Goal: Navigation & Orientation: Find specific page/section

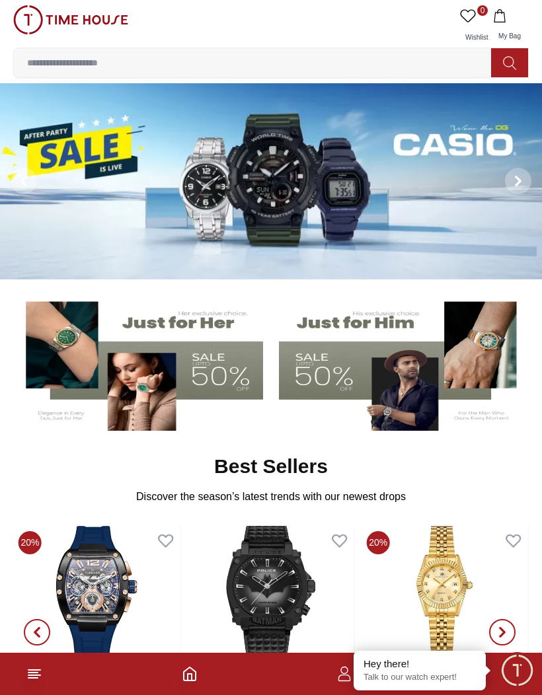
click at [524, 229] on button at bounding box center [518, 181] width 48 height 196
click at [264, 182] on img at bounding box center [271, 181] width 542 height 196
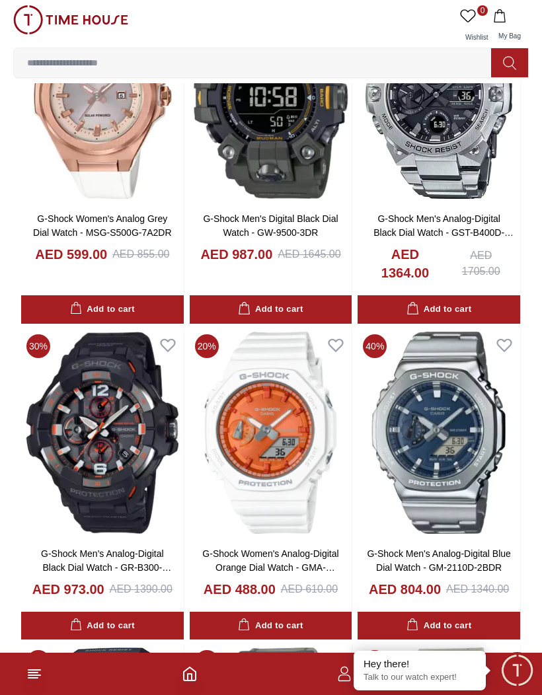
scroll to position [1251, 0]
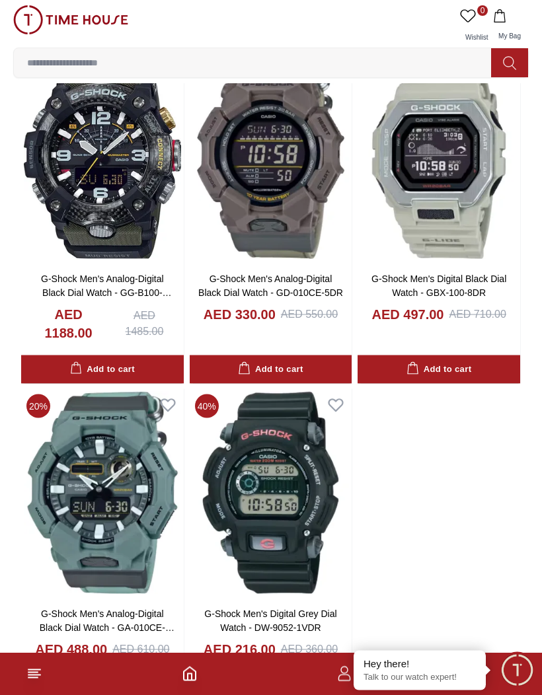
scroll to position [2005, 0]
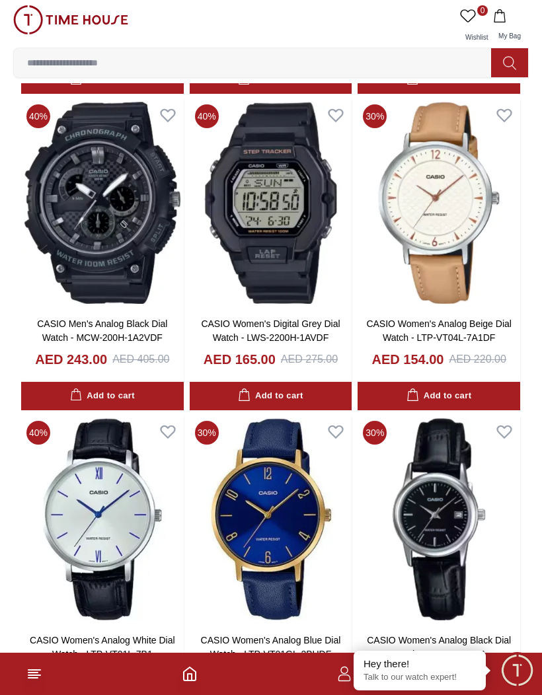
scroll to position [11623, 0]
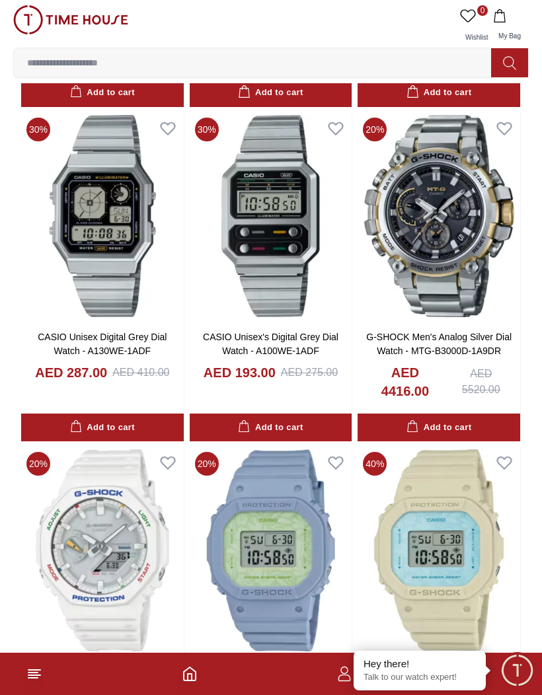
scroll to position [14766, 0]
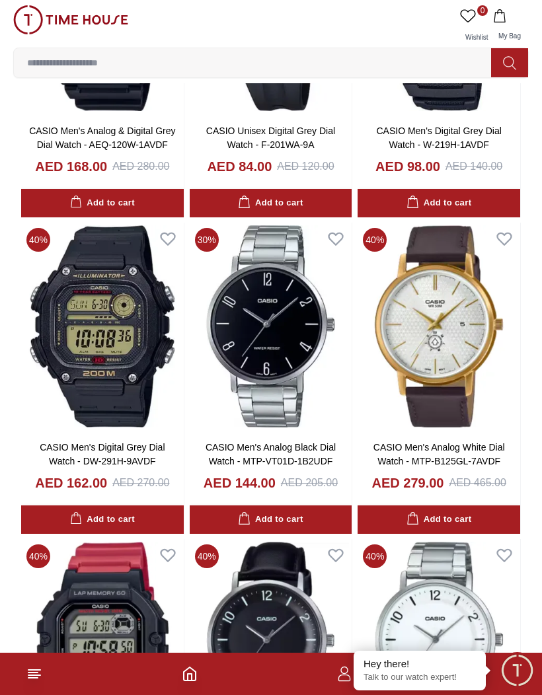
scroll to position [21324, 0]
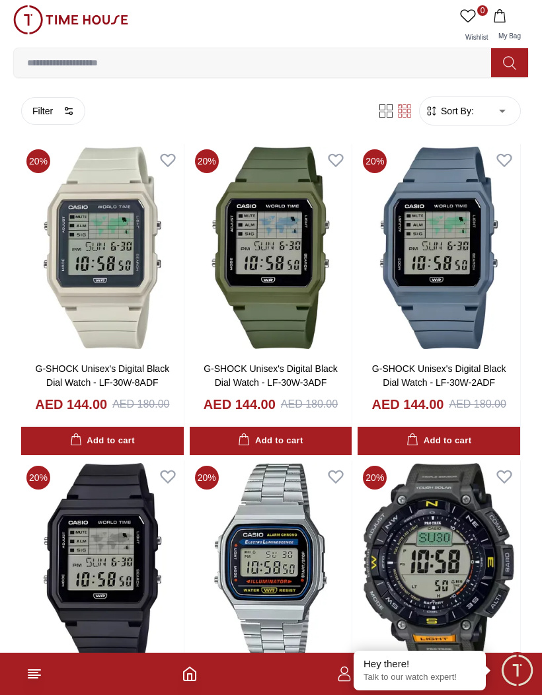
click at [27, 678] on icon at bounding box center [34, 674] width 16 height 16
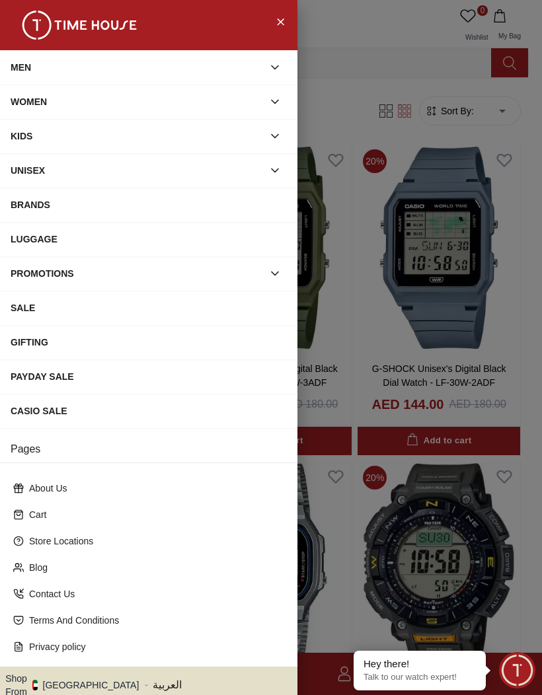
click at [44, 208] on div "BRANDS" at bounding box center [149, 205] width 276 height 24
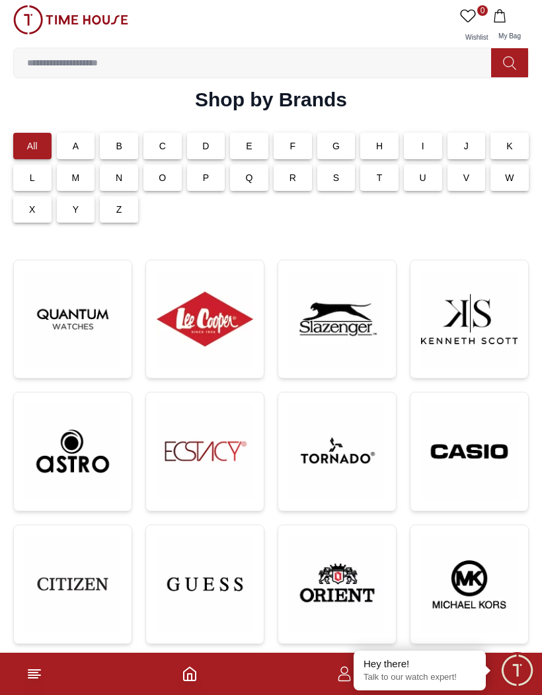
scroll to position [5, 0]
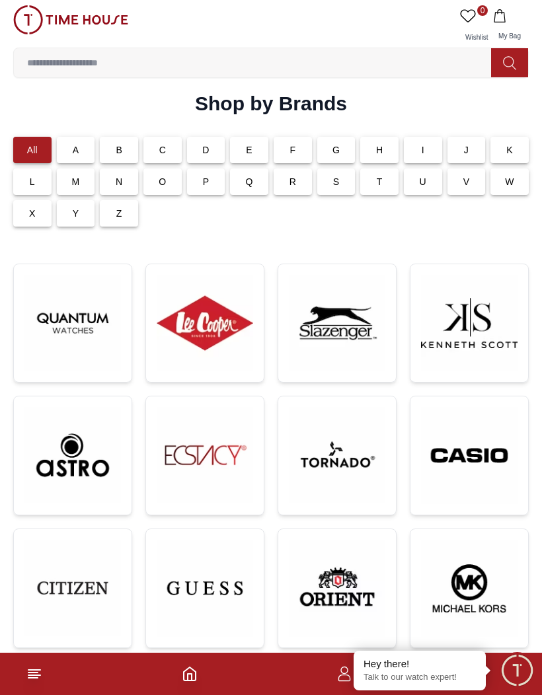
click at [419, 147] on div "I" at bounding box center [423, 150] width 38 height 26
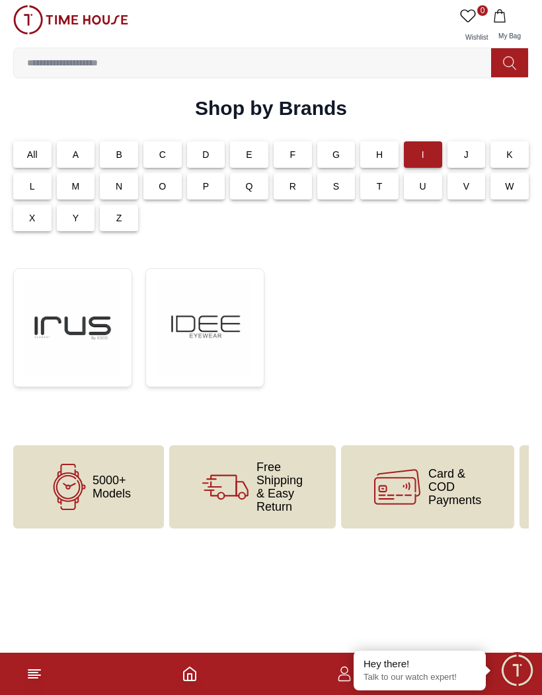
scroll to position [0, 0]
